Goal: Complete application form

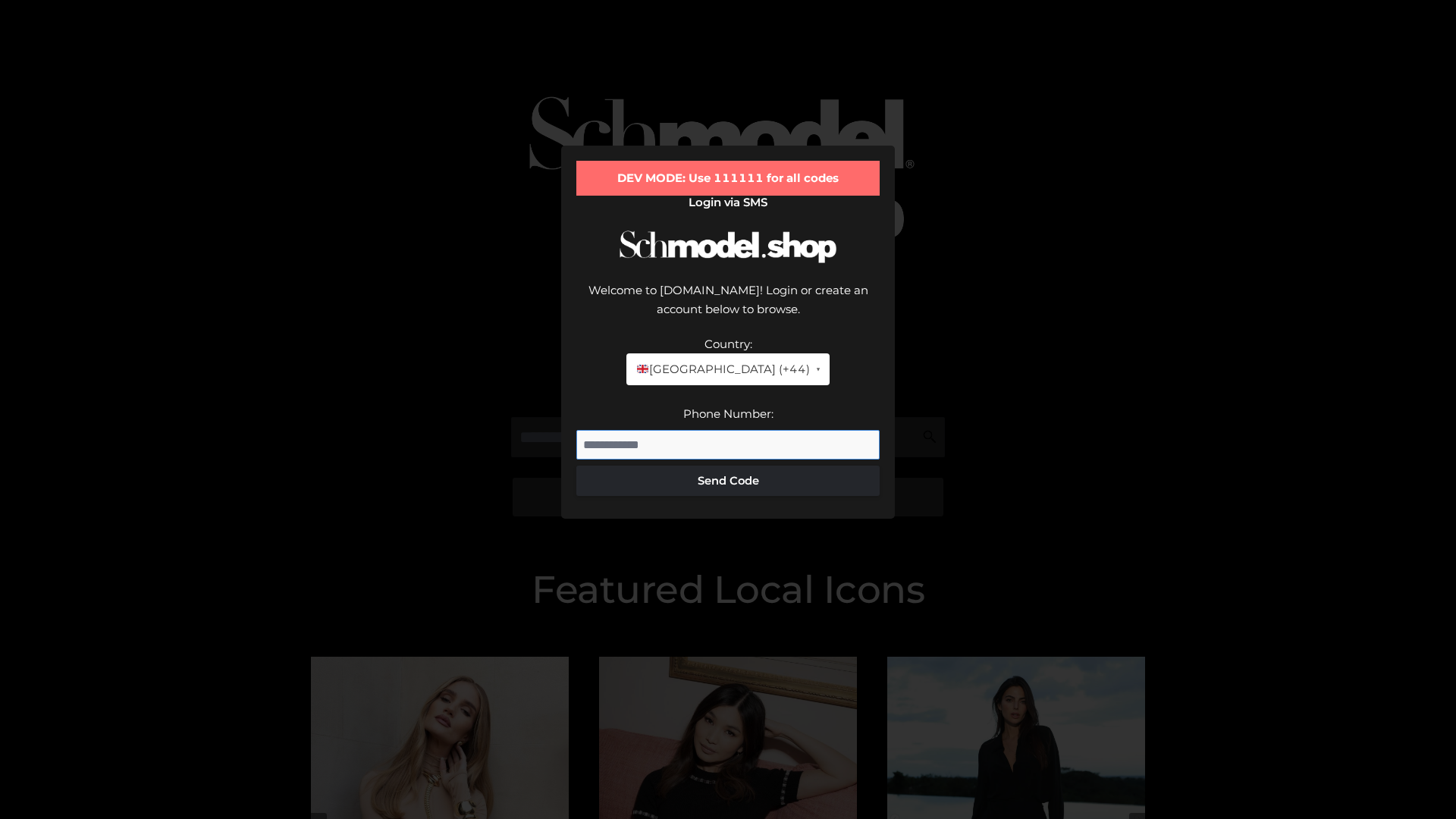
click at [728, 430] on input "Phone Number:" at bounding box center [728, 445] width 304 height 30
type input "**********"
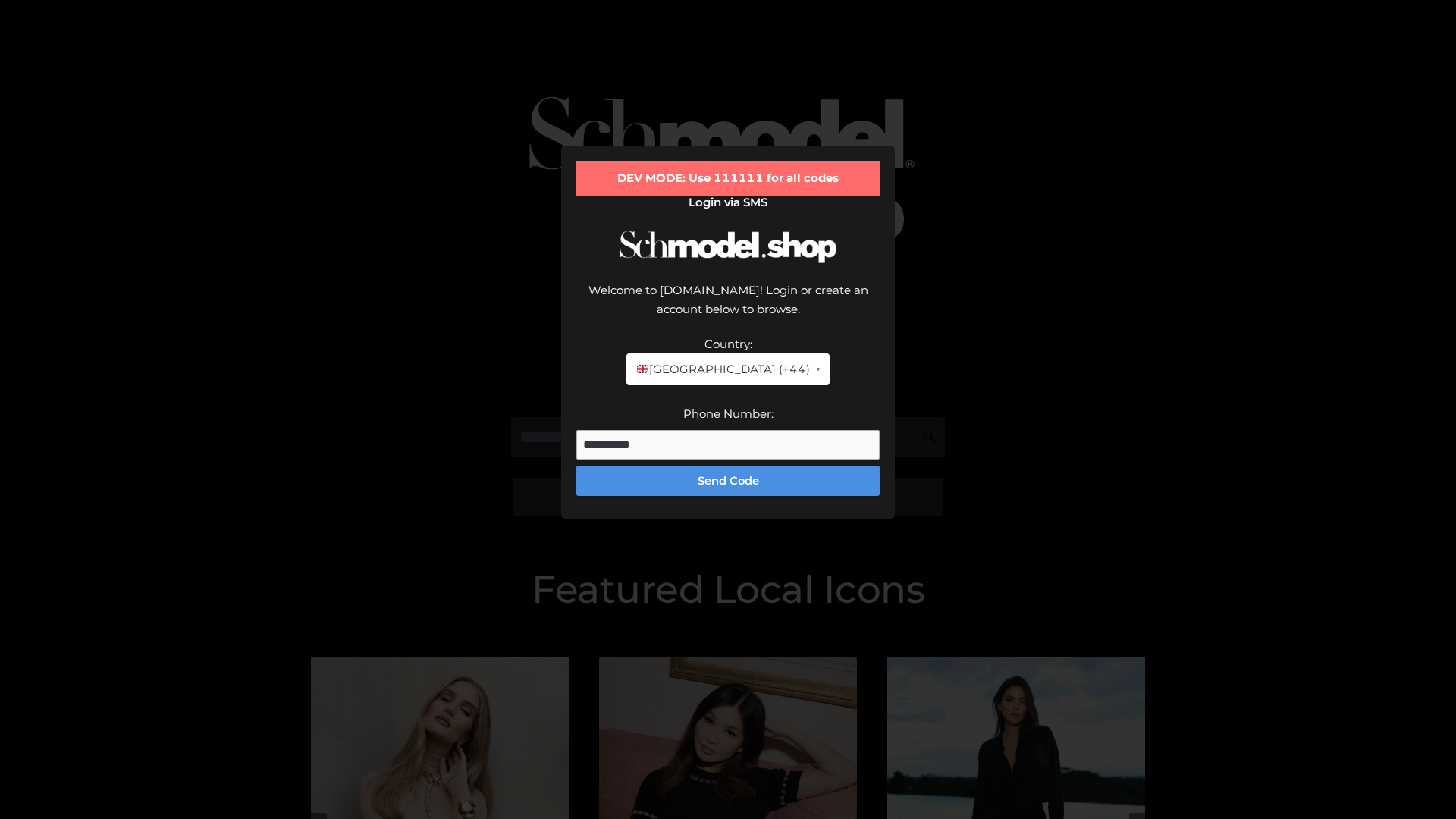
click at [728, 466] on button "Send Code" at bounding box center [728, 480] width 304 height 30
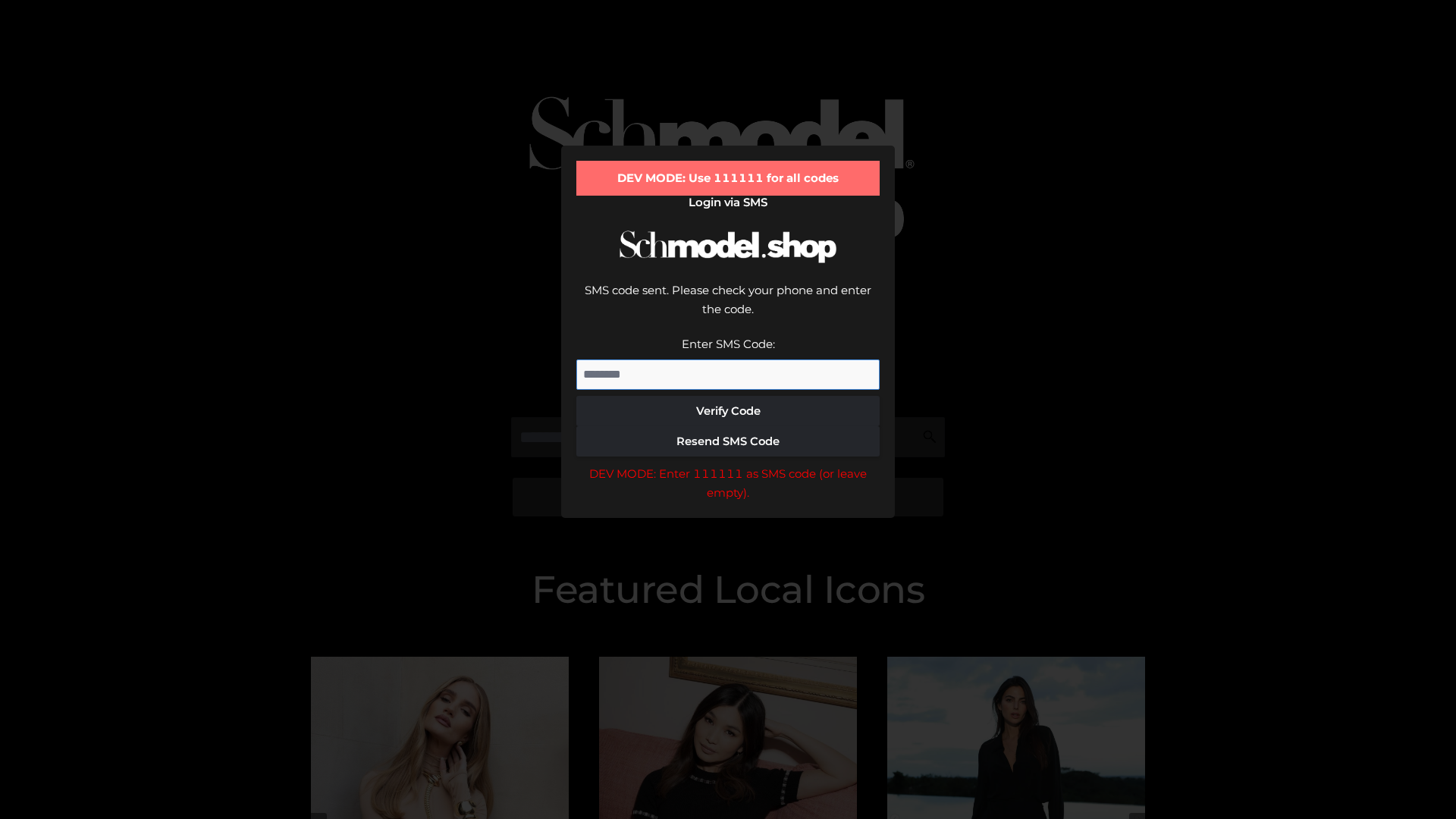
click at [728, 360] on input "Enter SMS Code:" at bounding box center [728, 374] width 304 height 30
type input "******"
click at [728, 396] on button "Verify Code" at bounding box center [728, 411] width 304 height 30
click at [728, 464] on div "DEV MODE: Enter 111111 as SMS code (or leave empty)." at bounding box center [728, 483] width 304 height 39
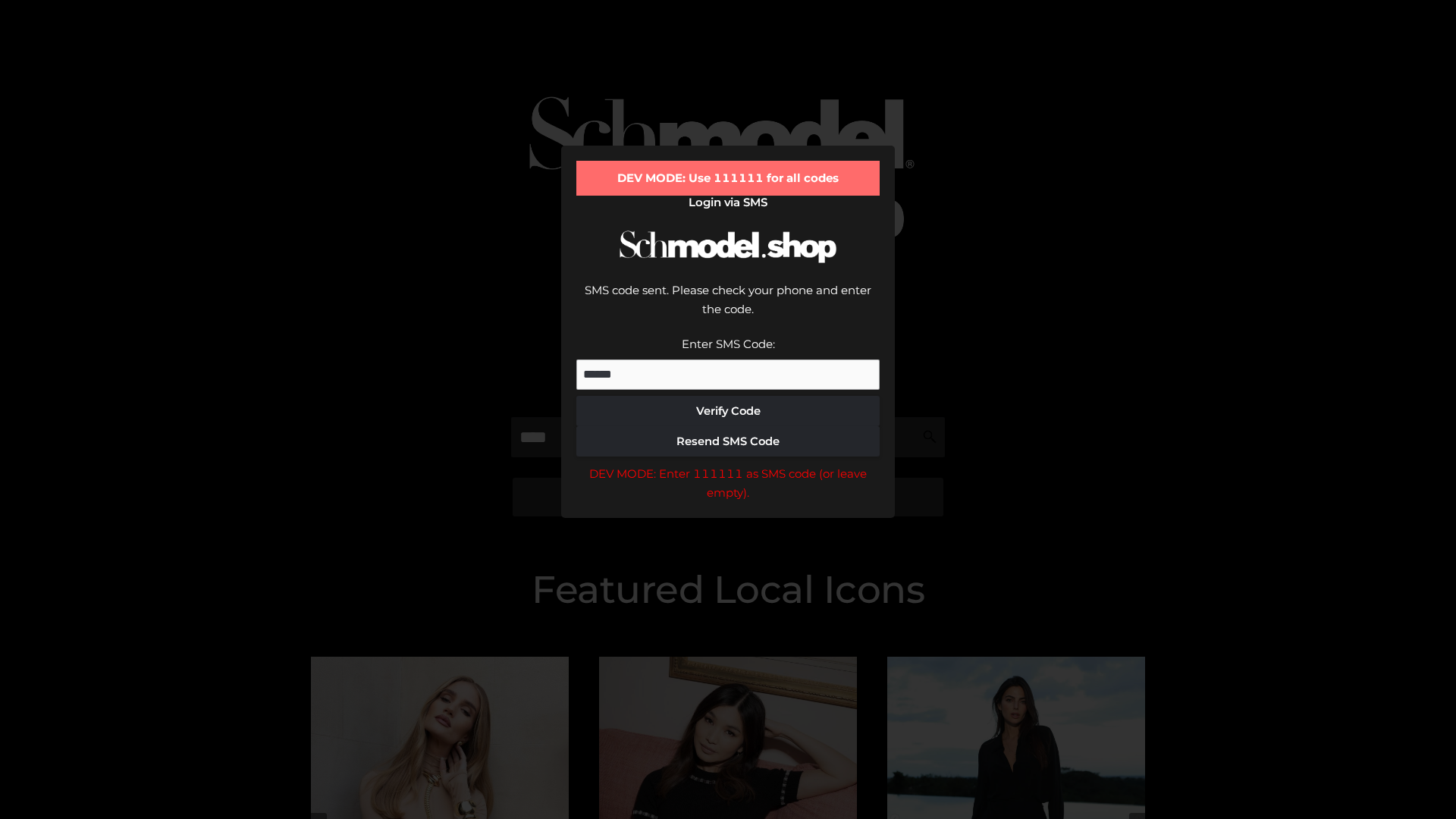
click at [728, 464] on div "DEV MODE: Enter 111111 as SMS code (or leave empty)." at bounding box center [728, 483] width 304 height 39
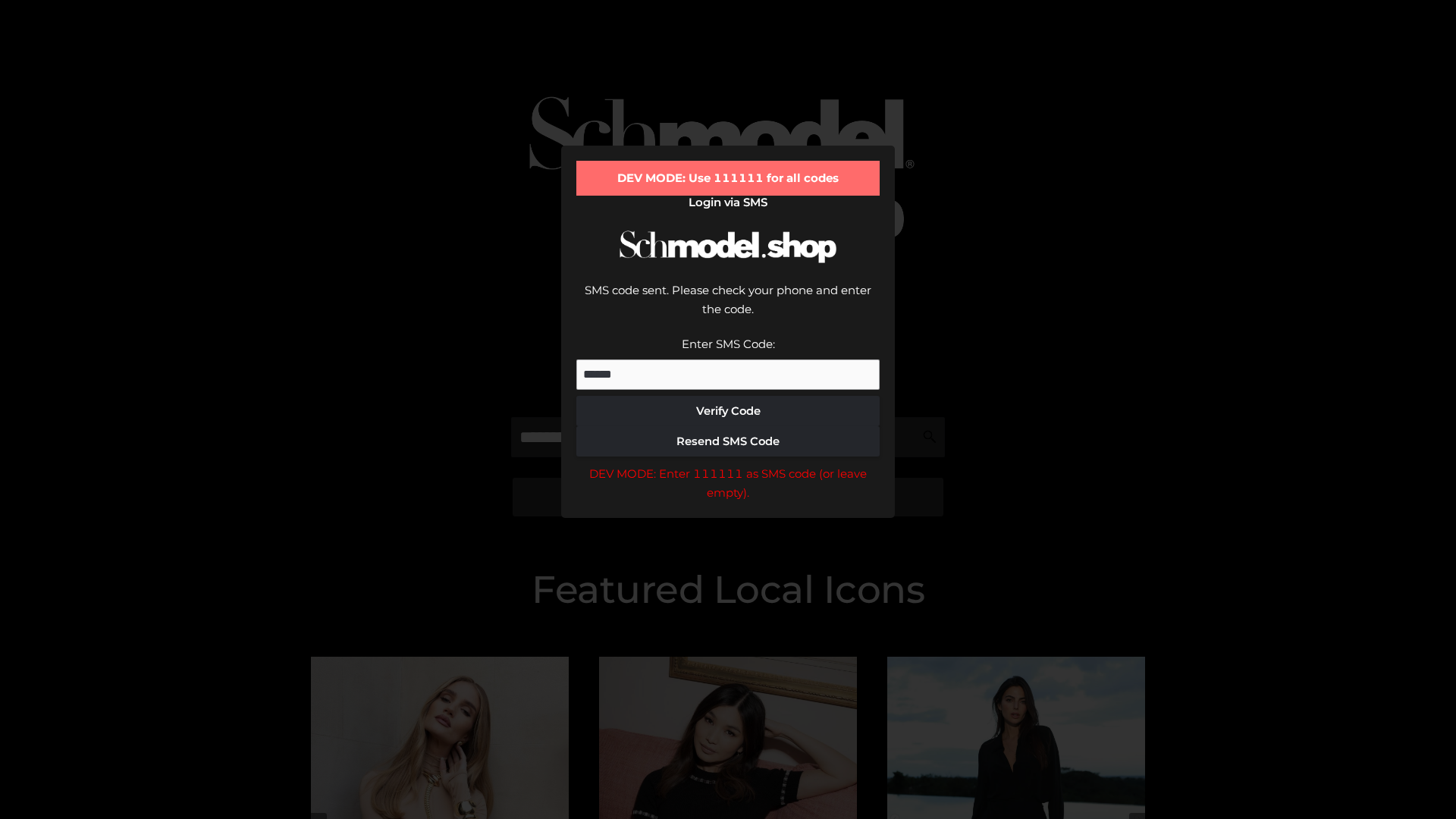
click at [728, 464] on div "DEV MODE: Enter 111111 as SMS code (or leave empty)." at bounding box center [728, 483] width 304 height 39
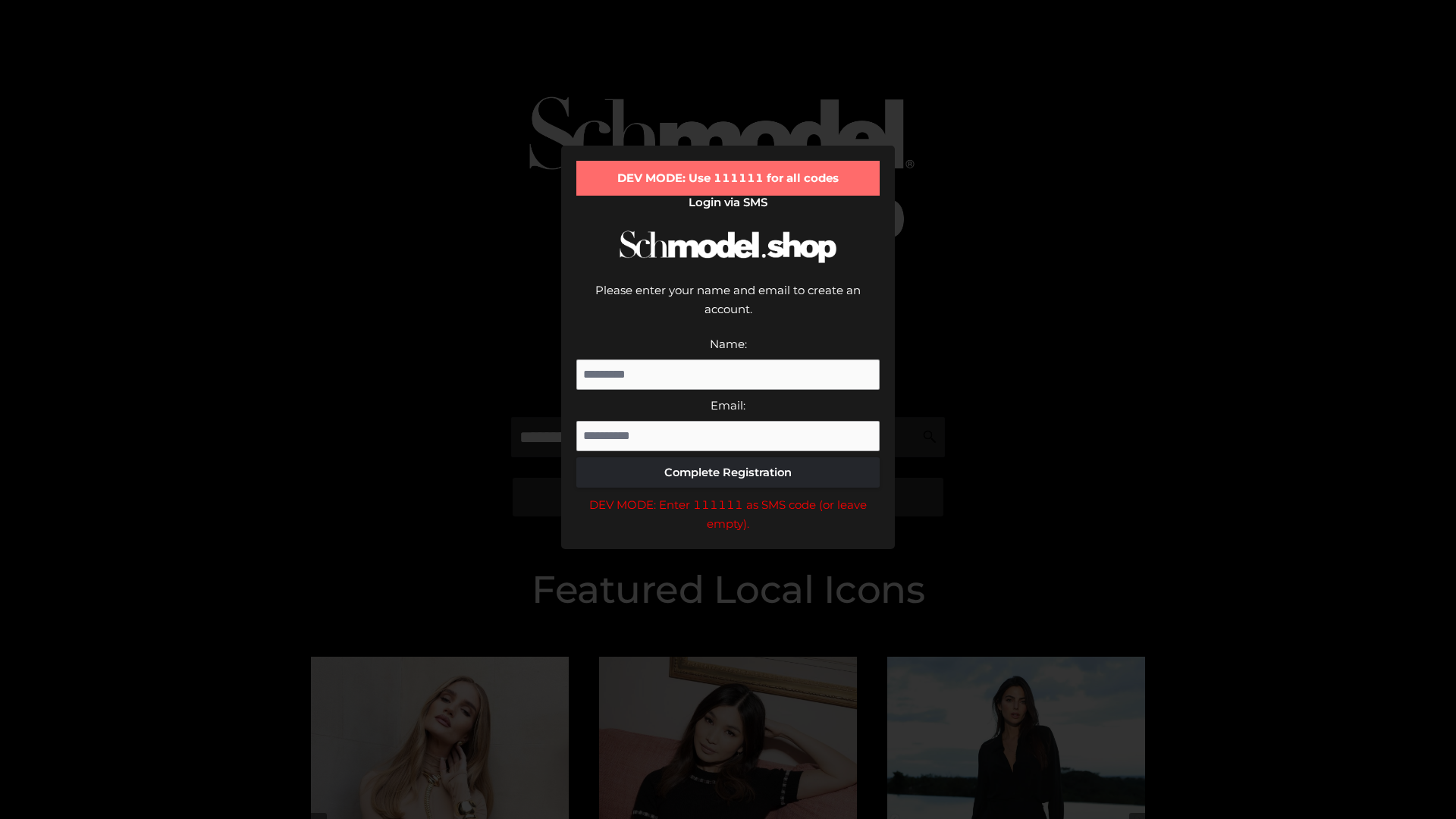
click at [728, 495] on div "DEV MODE: Enter 111111 as SMS code (or leave empty)." at bounding box center [728, 514] width 304 height 39
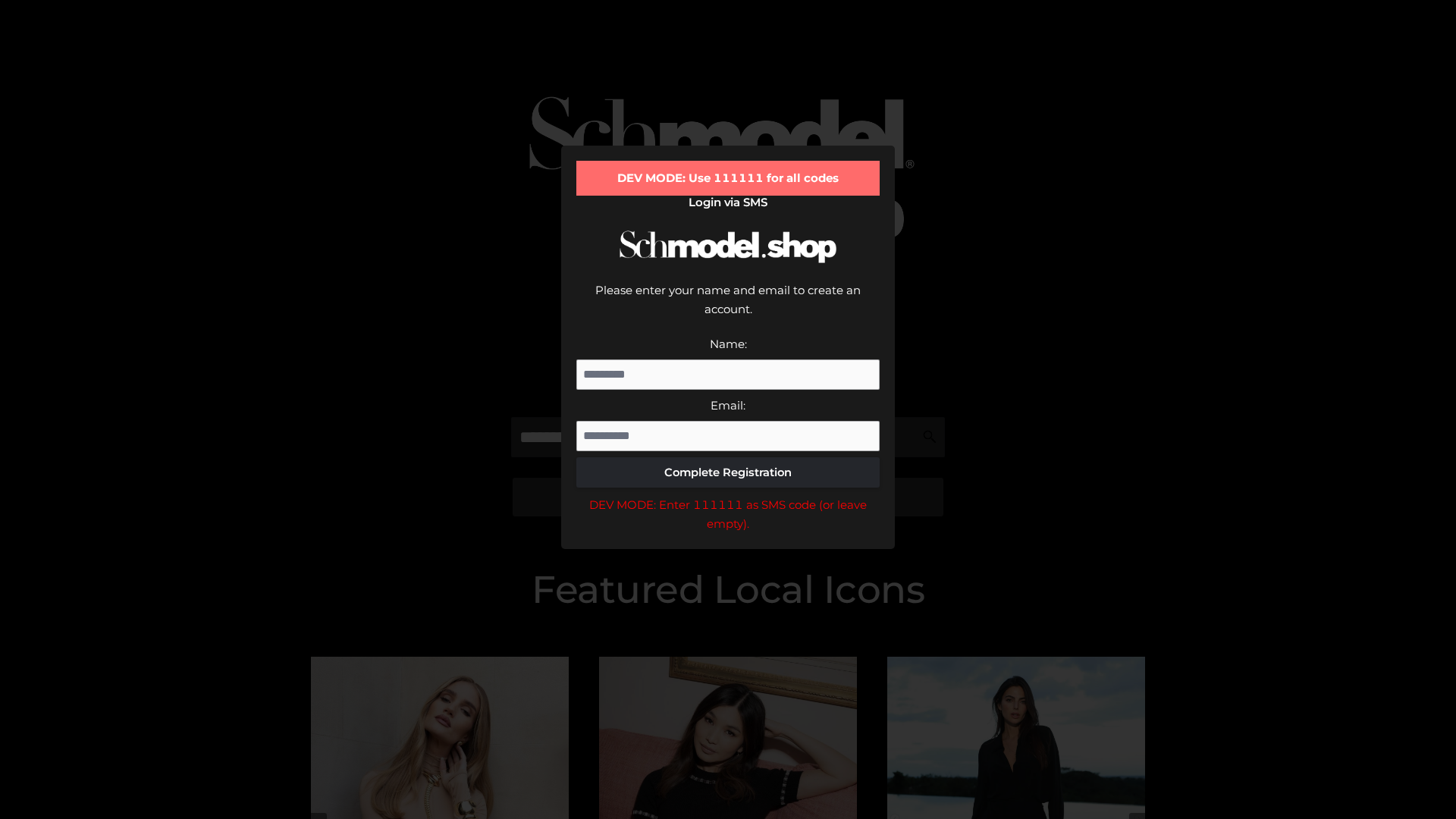
click at [728, 495] on div "DEV MODE: Enter 111111 as SMS code (or leave empty)." at bounding box center [728, 514] width 304 height 39
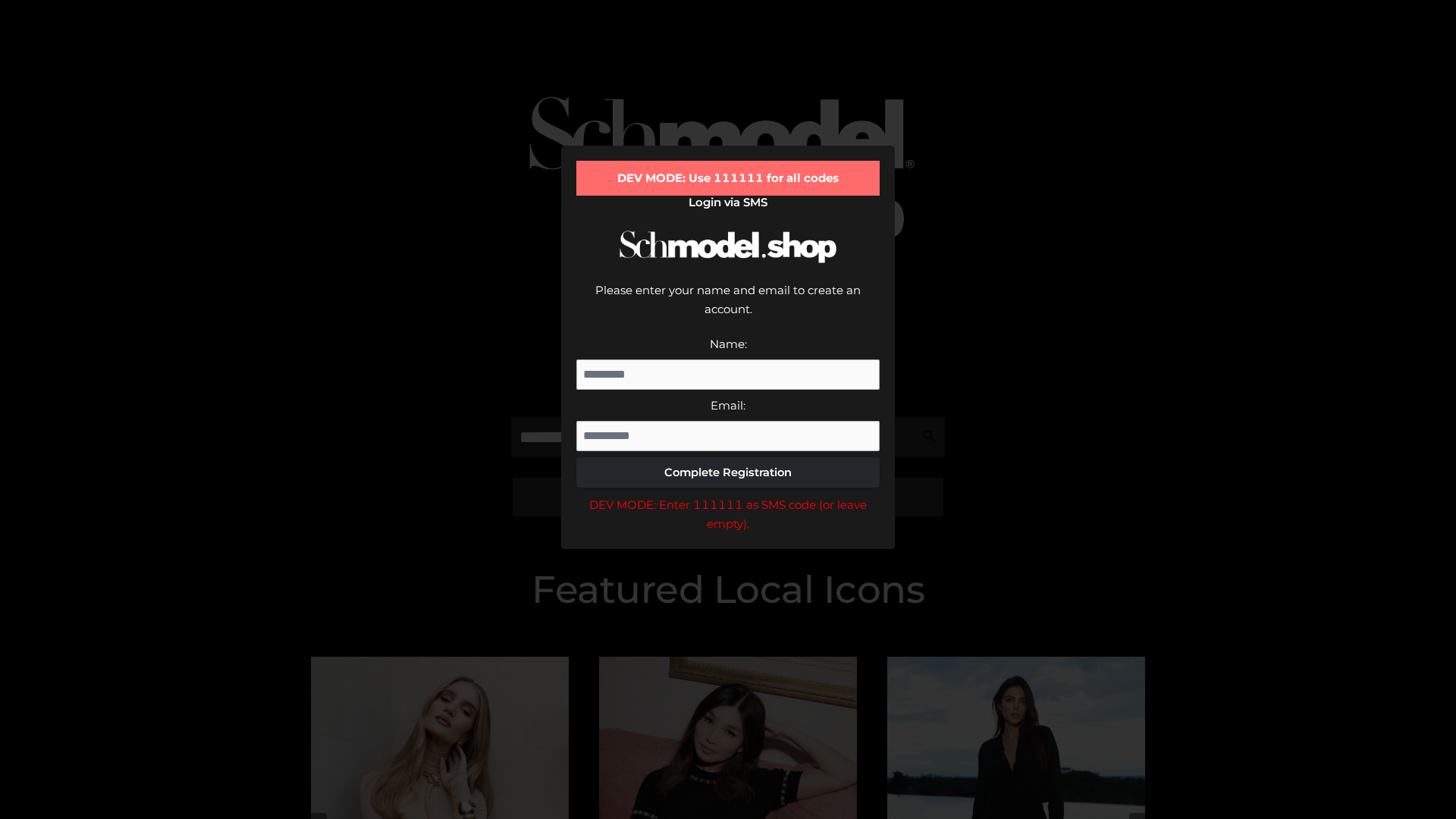
click at [728, 495] on div "DEV MODE: Enter 111111 as SMS code (or leave empty)." at bounding box center [728, 514] width 304 height 39
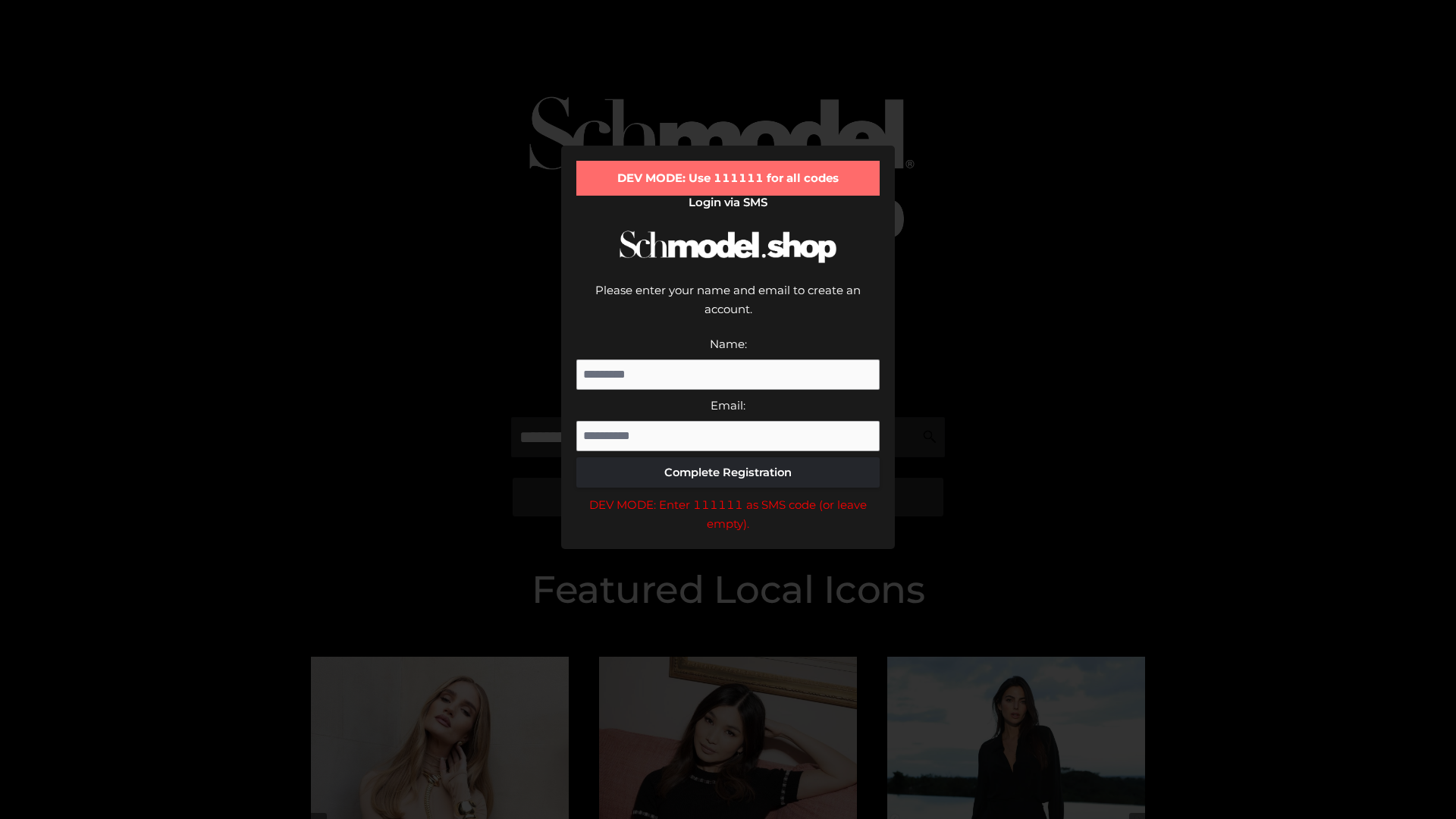
click at [728, 495] on div "DEV MODE: Enter 111111 as SMS code (or leave empty)." at bounding box center [728, 514] width 304 height 39
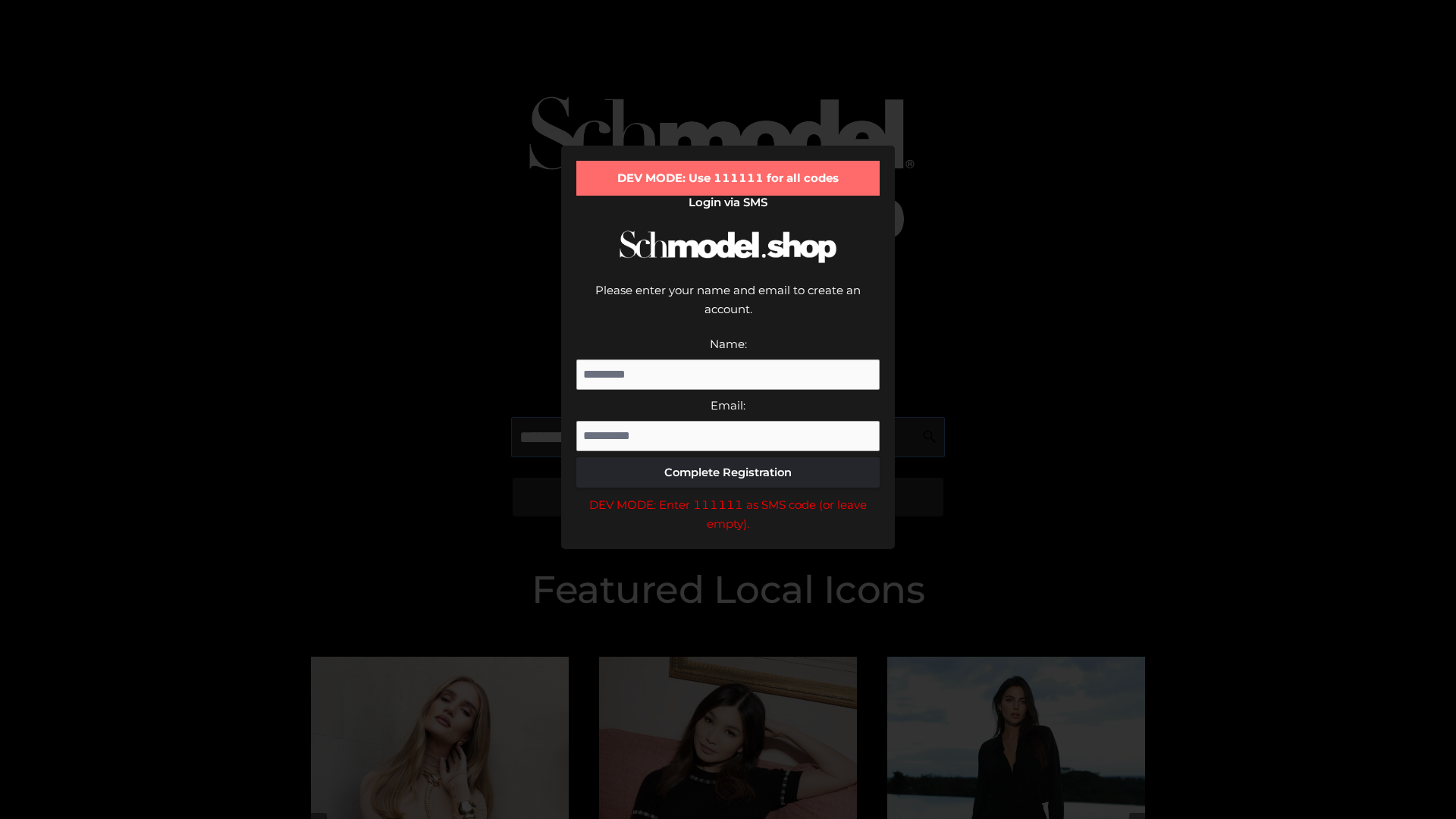
scroll to position [0, 55]
click at [728, 495] on div "DEV MODE: Enter 111111 as SMS code (or leave empty)." at bounding box center [728, 514] width 304 height 39
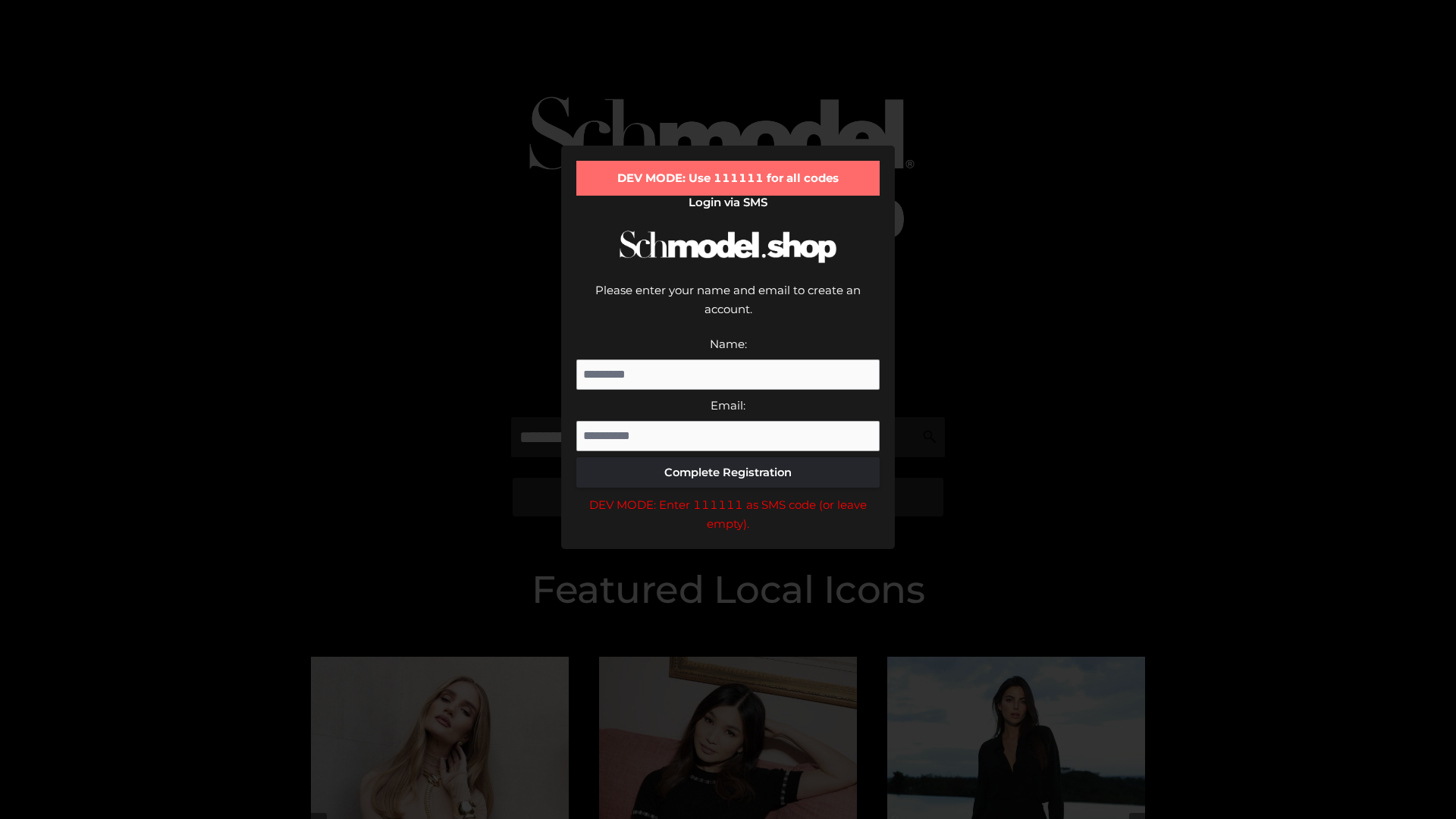
click at [728, 495] on div "DEV MODE: Enter 111111 as SMS code (or leave empty)." at bounding box center [728, 514] width 304 height 39
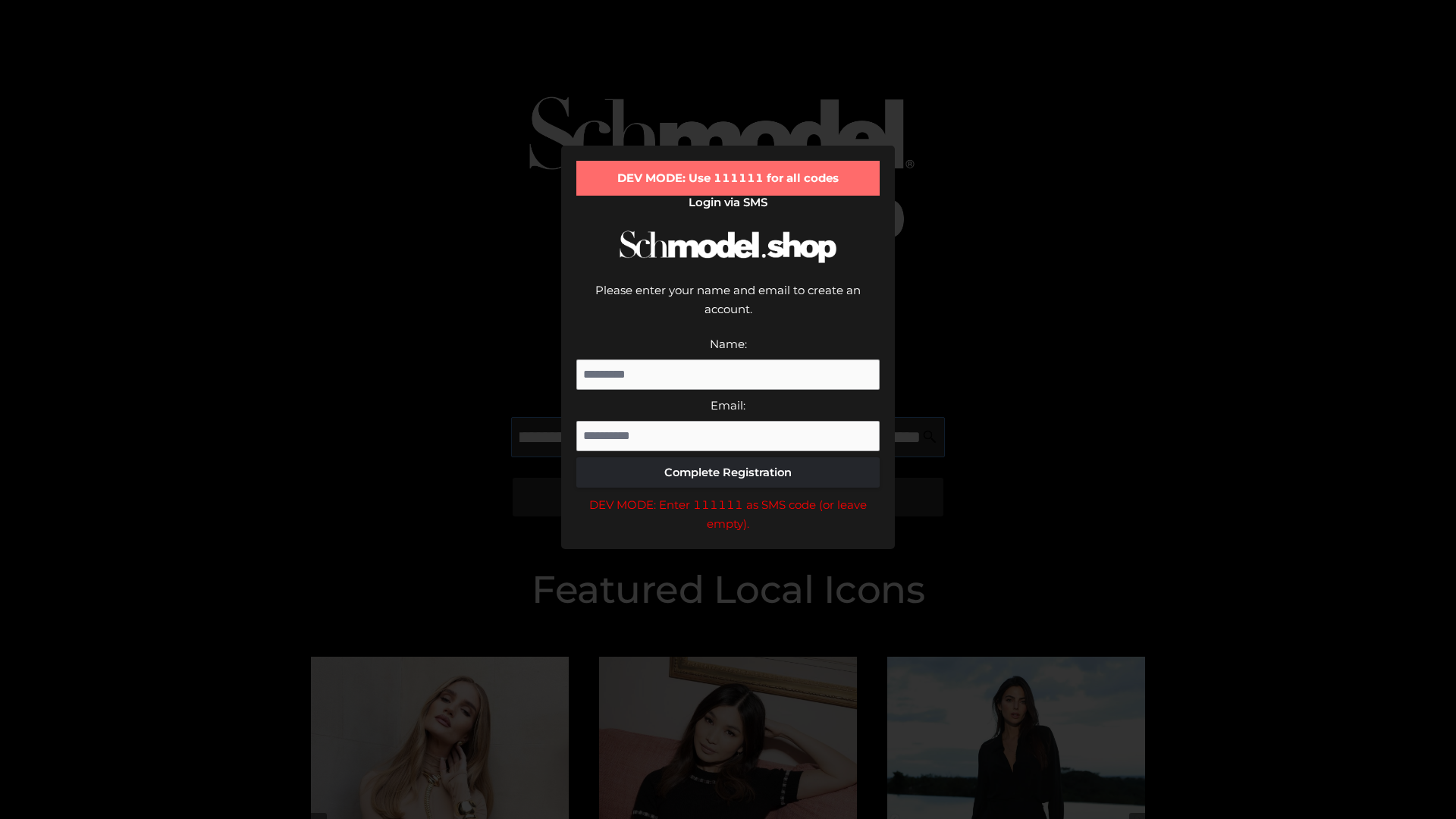
scroll to position [0, 148]
click at [728, 495] on div "DEV MODE: Enter 111111 as SMS code (or leave empty)." at bounding box center [728, 514] width 304 height 39
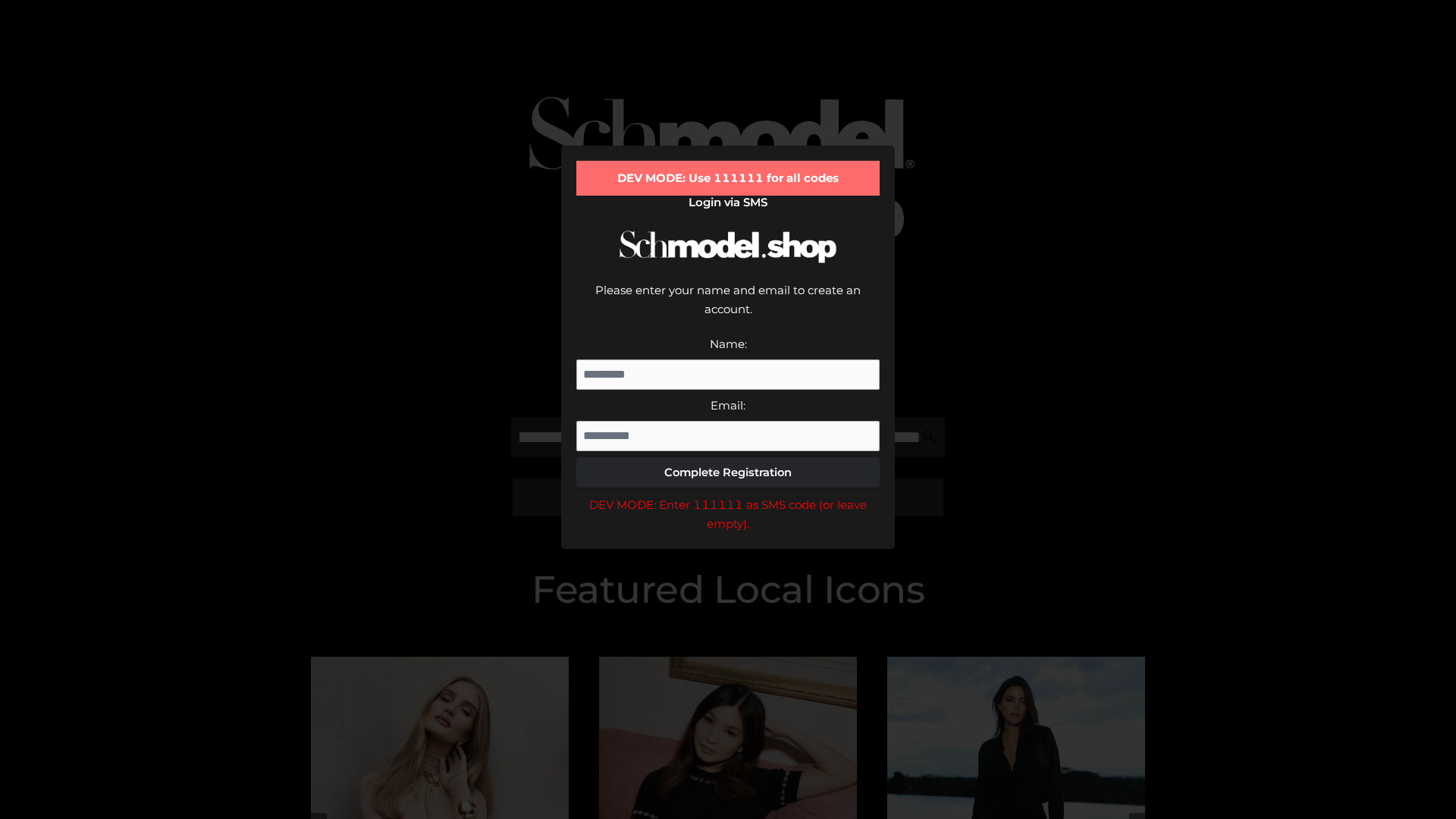
click at [728, 495] on div "DEV MODE: Enter 111111 as SMS code (or leave empty)." at bounding box center [728, 514] width 304 height 39
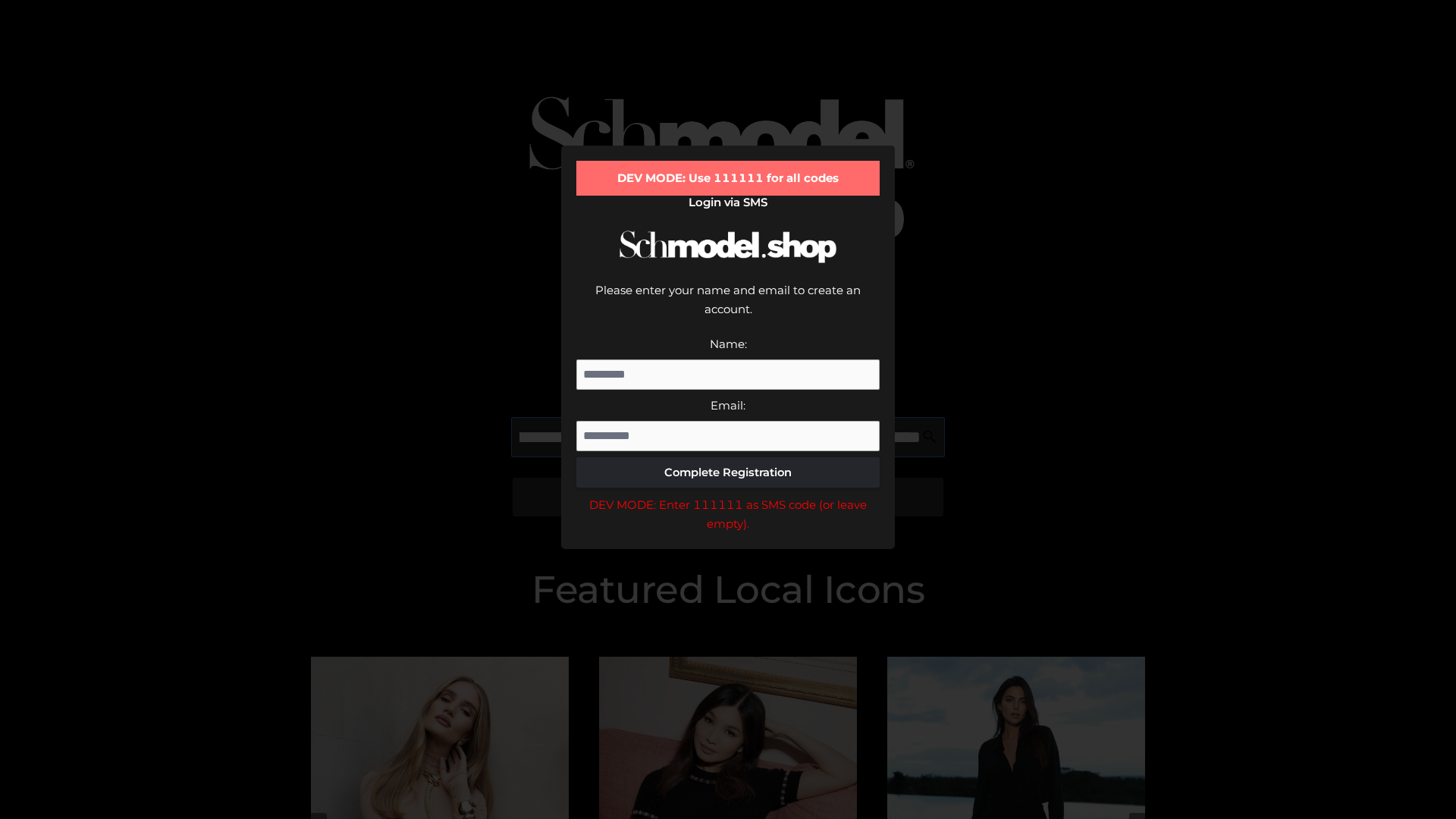
scroll to position [0, 242]
click at [728, 495] on div "DEV MODE: Enter 111111 as SMS code (or leave empty)." at bounding box center [728, 514] width 304 height 39
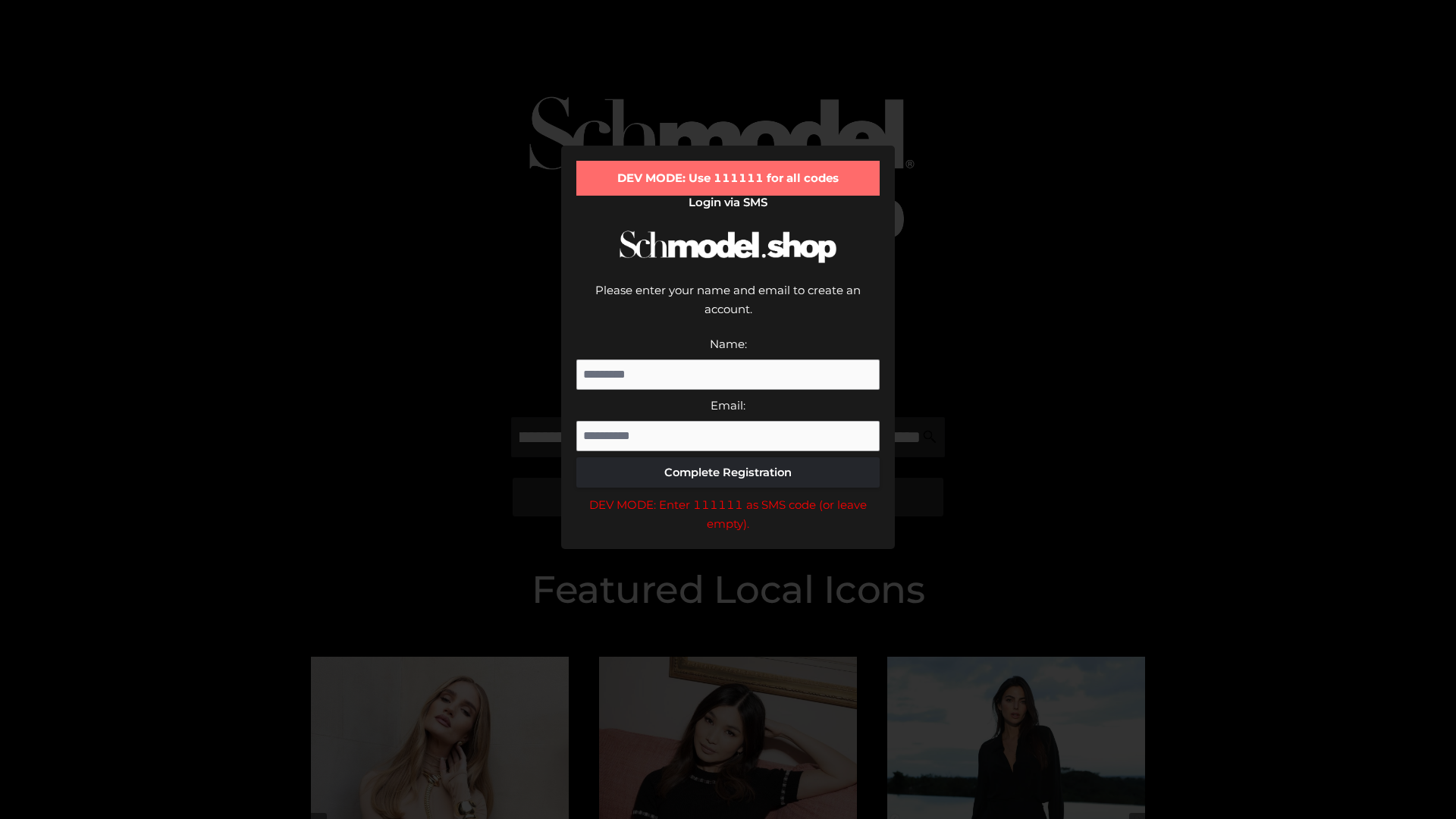
click at [728, 495] on div "DEV MODE: Enter 111111 as SMS code (or leave empty)." at bounding box center [728, 514] width 304 height 39
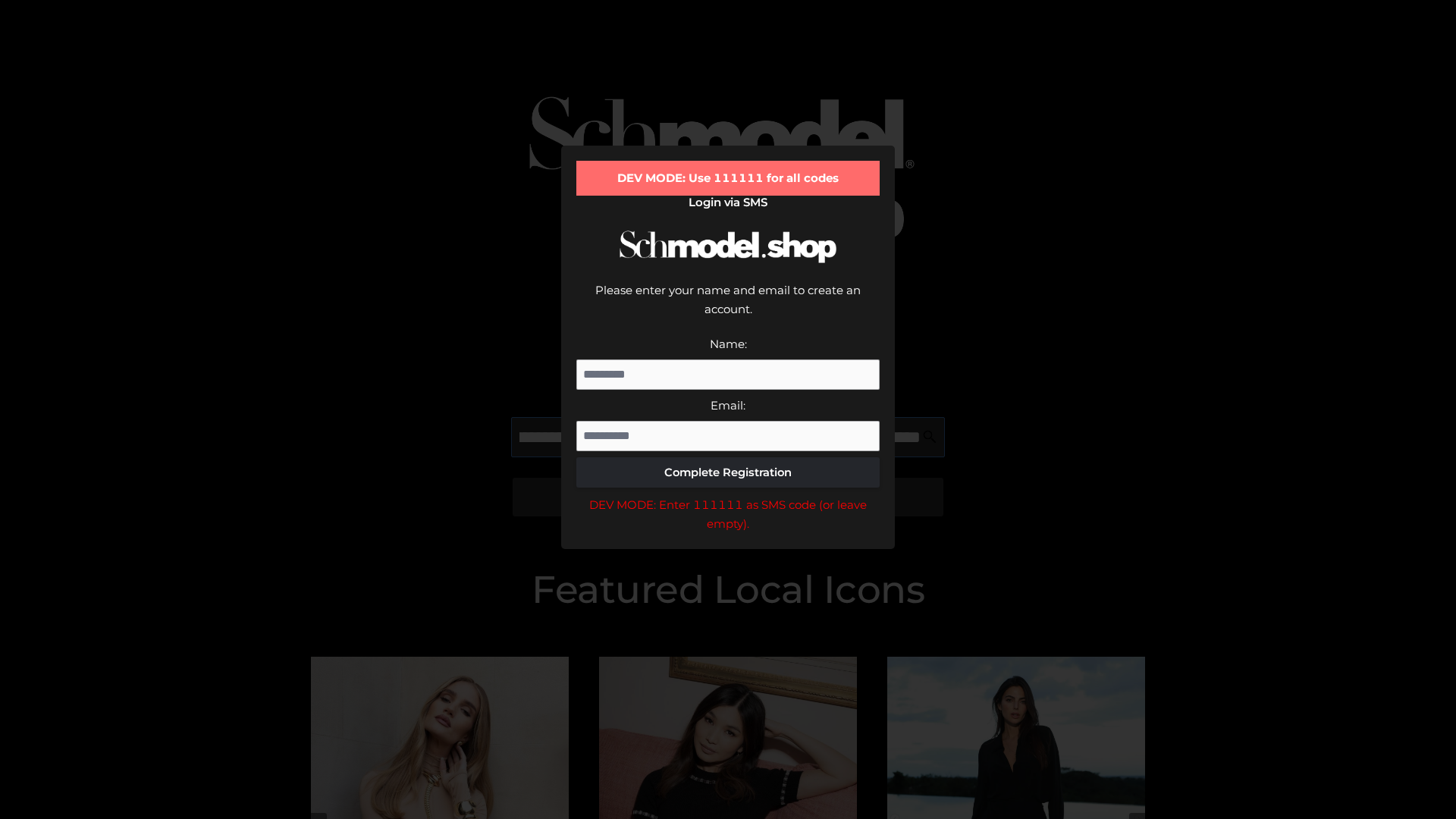
scroll to position [0, 330]
click at [728, 495] on div "DEV MODE: Enter 111111 as SMS code (or leave empty)." at bounding box center [728, 514] width 304 height 39
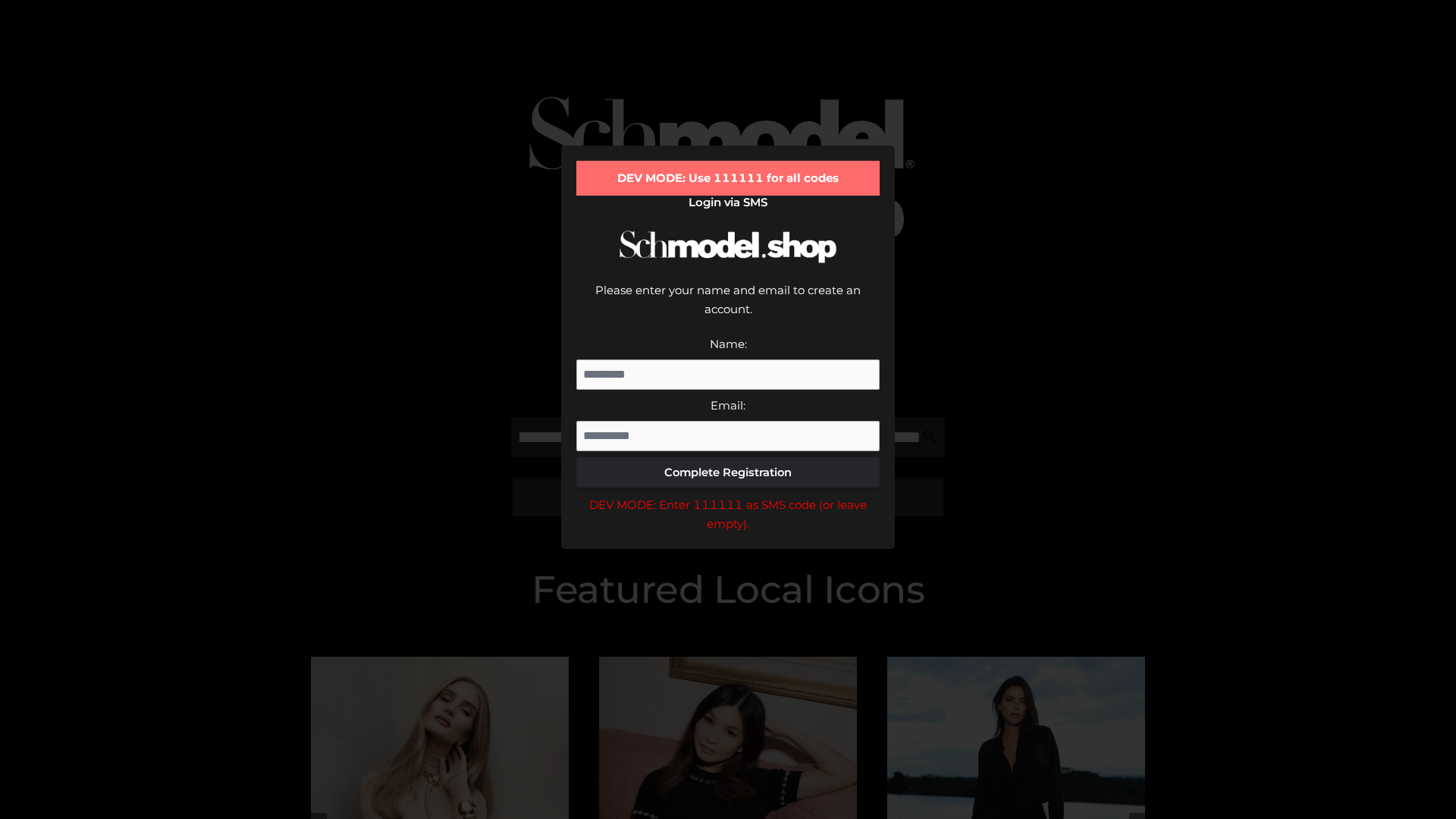
click at [728, 495] on div "DEV MODE: Enter 111111 as SMS code (or leave empty)." at bounding box center [728, 514] width 304 height 39
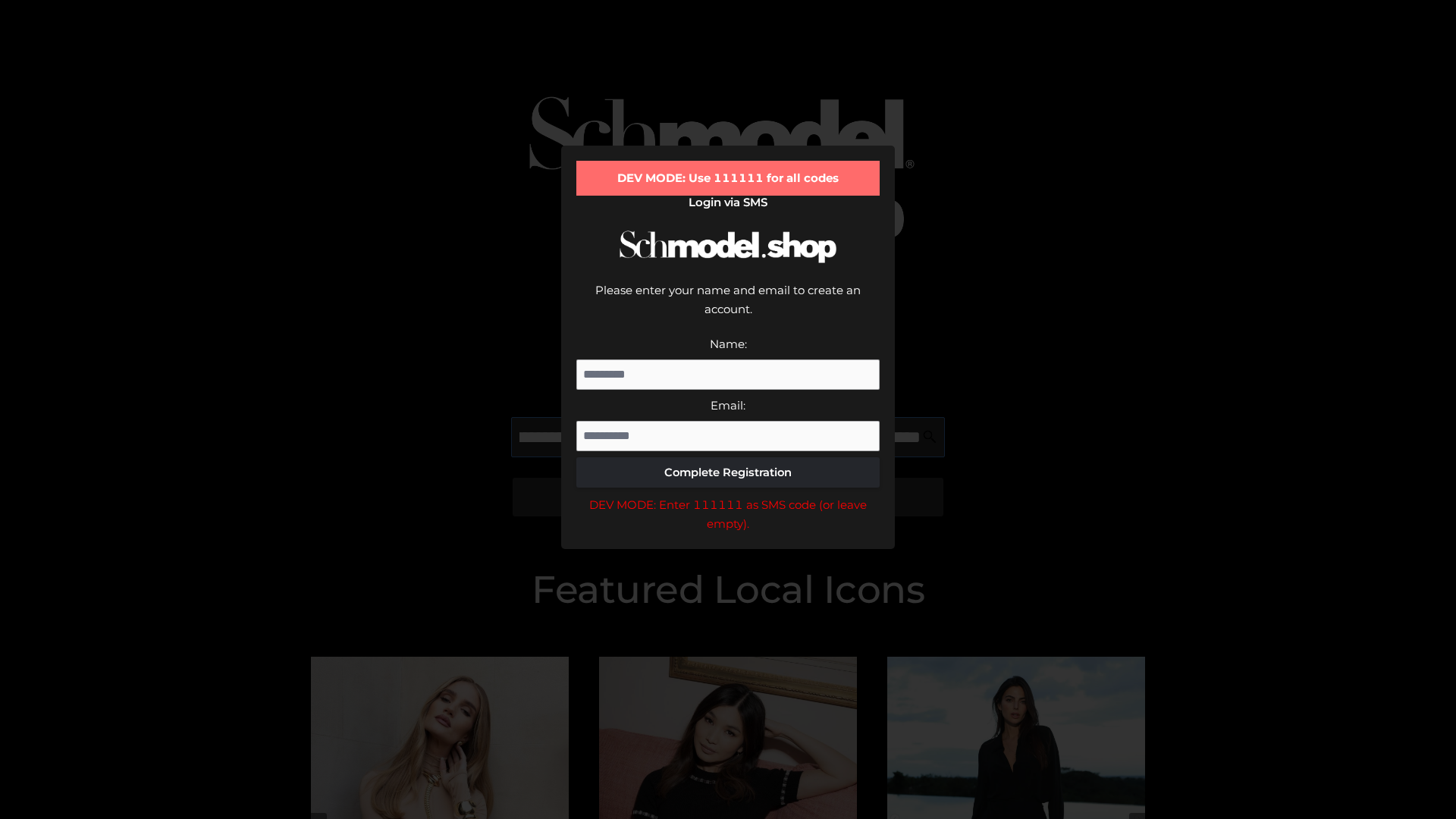
scroll to position [0, 422]
click at [728, 495] on div "DEV MODE: Enter 111111 as SMS code (or leave empty)." at bounding box center [728, 514] width 304 height 39
type input "**********"
